Goal: Task Accomplishment & Management: Use online tool/utility

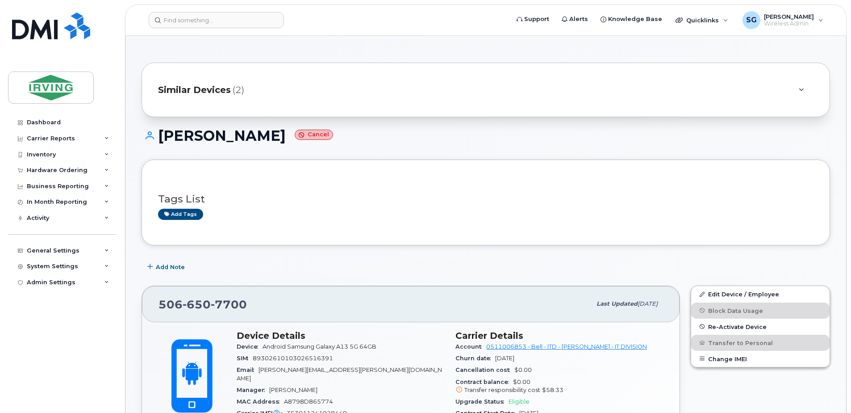
scroll to position [537, 0]
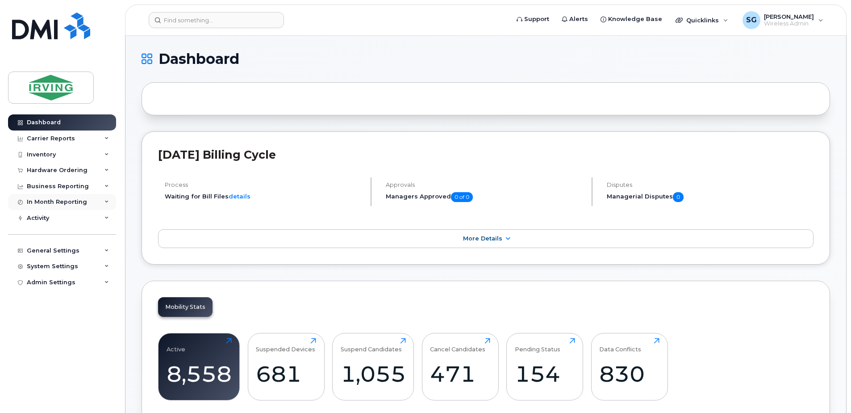
click at [106, 204] on div "In Month Reporting" at bounding box center [62, 202] width 108 height 16
click at [94, 186] on div "Business Reporting" at bounding box center [62, 186] width 108 height 16
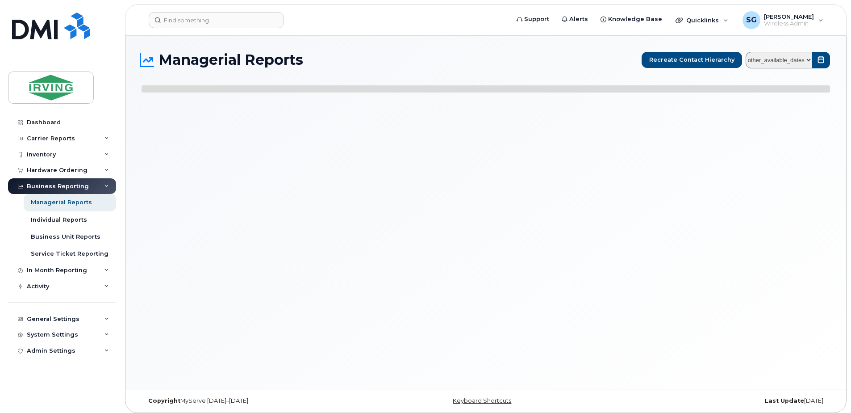
select select
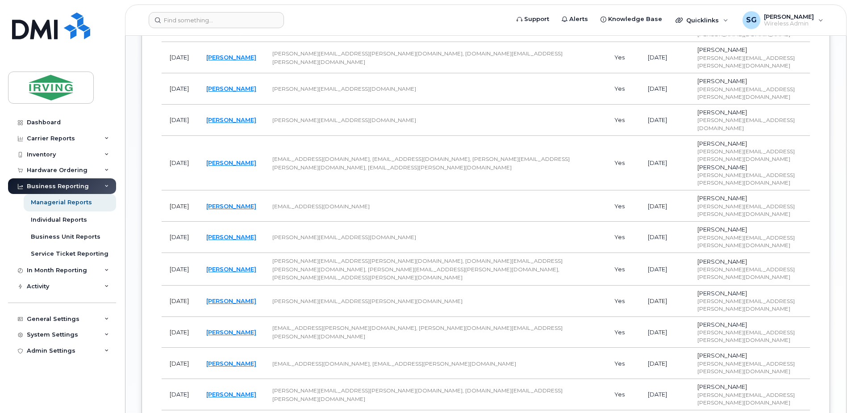
scroll to position [794, 0]
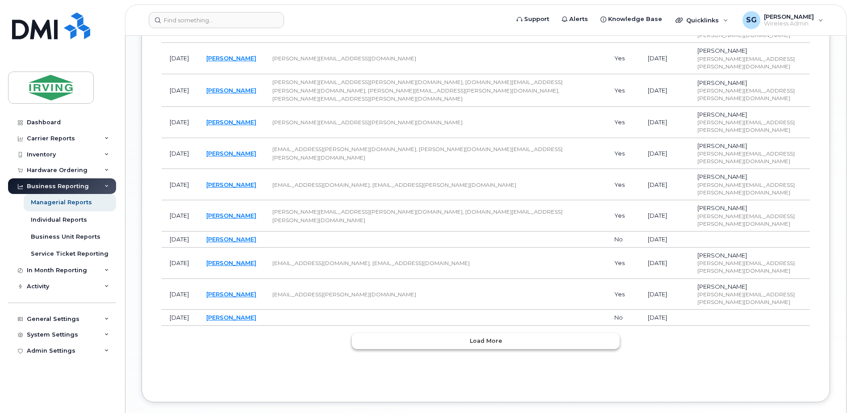
click at [457, 333] on button "Load more" at bounding box center [486, 341] width 268 height 16
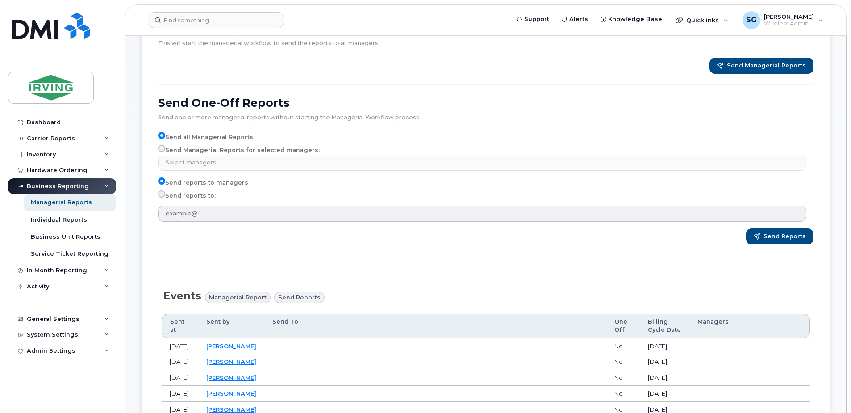
scroll to position [0, 0]
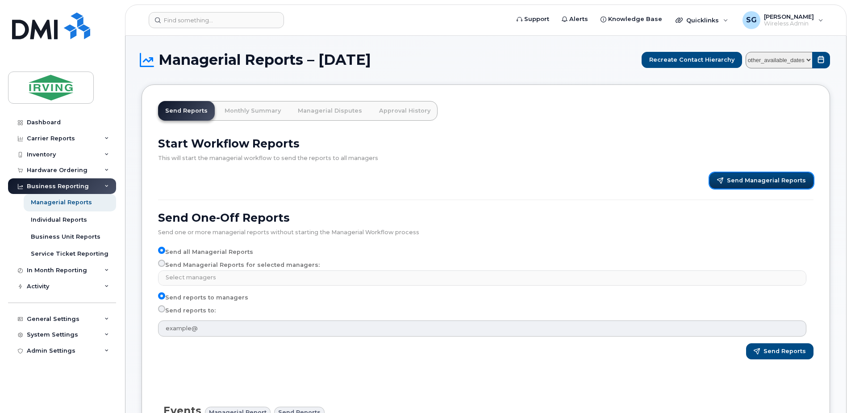
click at [745, 181] on span "Send Managerial Reports" at bounding box center [766, 180] width 79 height 8
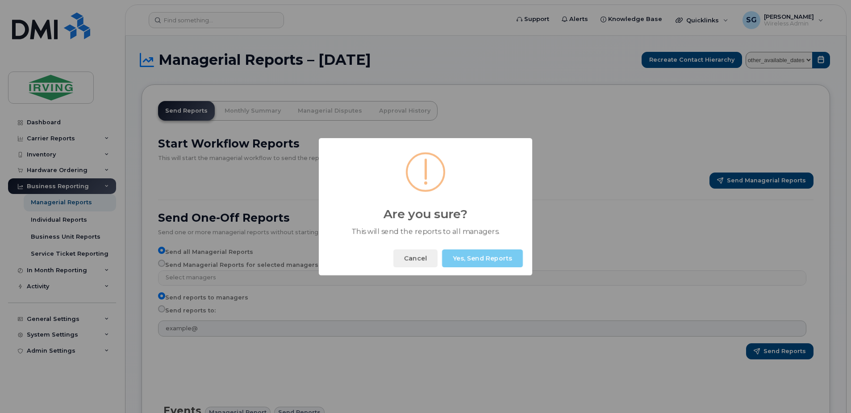
click at [497, 262] on button "Yes, Send Reports" at bounding box center [482, 258] width 81 height 18
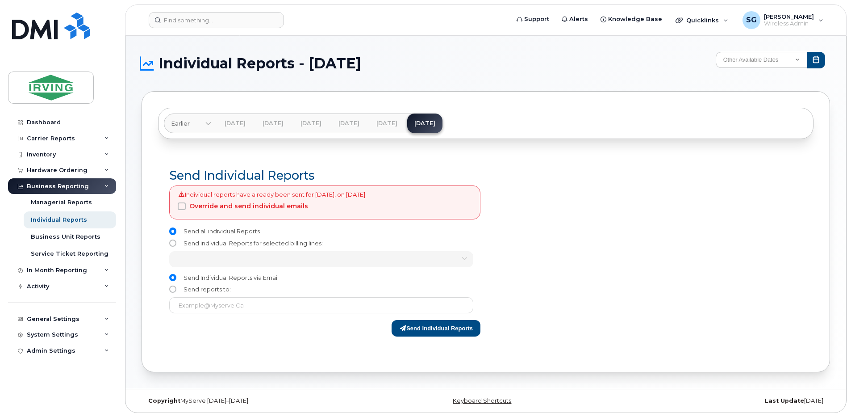
scroll to position [4, 0]
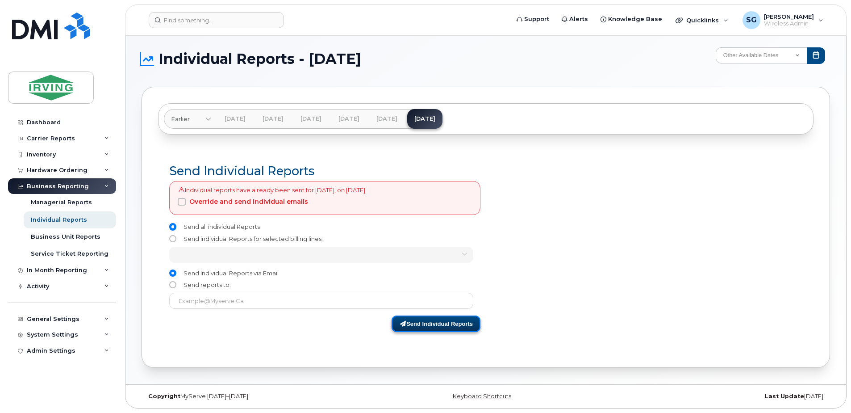
click at [427, 322] on button "Send Individual Reports" at bounding box center [436, 323] width 89 height 17
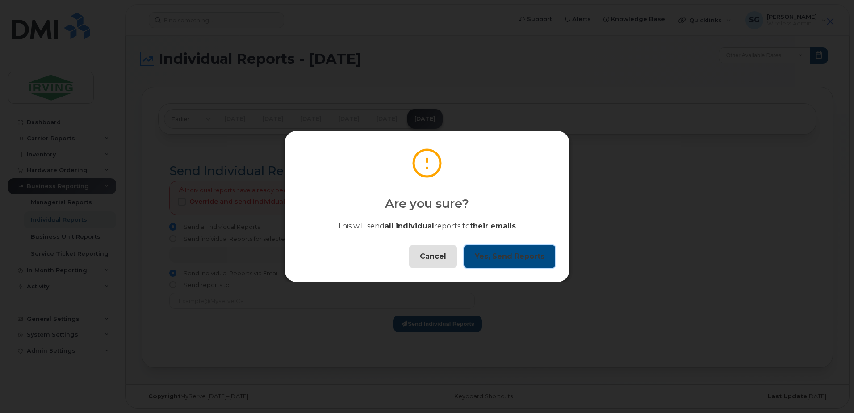
click at [508, 259] on button "Yes, Send Reports" at bounding box center [509, 256] width 91 height 22
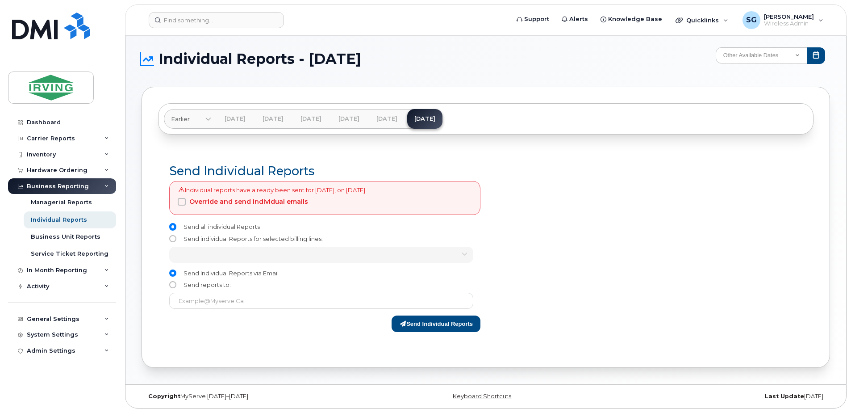
click at [544, 257] on button "Ok" at bounding box center [538, 256] width 32 height 22
